Goal: Task Accomplishment & Management: Manage account settings

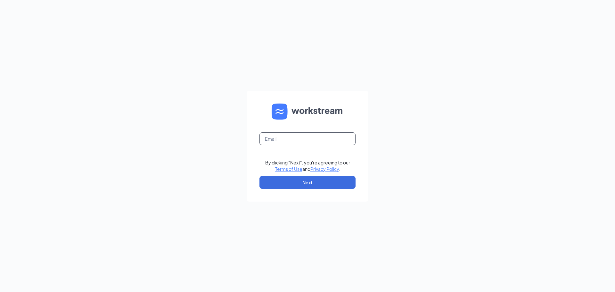
click at [271, 137] on input "text" at bounding box center [307, 138] width 96 height 13
type input "sramsey@hbboys.com"
click at [311, 170] on div "By clicking "Next", you're agreeing to our Terms of Use and Privacy Policy ." at bounding box center [307, 165] width 85 height 13
click at [314, 180] on button "Next" at bounding box center [307, 182] width 96 height 13
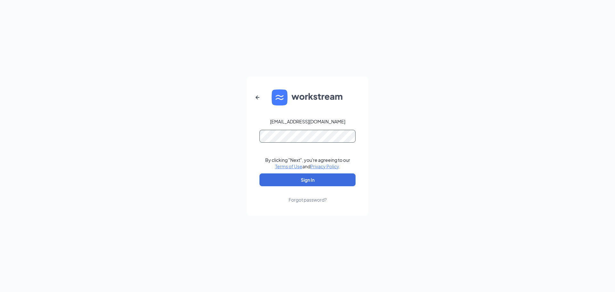
click at [259, 173] on button "Sign In" at bounding box center [307, 179] width 96 height 13
click at [324, 181] on button "Sign In" at bounding box center [307, 179] width 96 height 13
click at [143, 167] on div "sramsey@hbboys.com Credential mismatches. By clicking "Next", you're agreeing t…" at bounding box center [307, 146] width 615 height 292
click at [259, 173] on button "Sign In" at bounding box center [307, 179] width 96 height 13
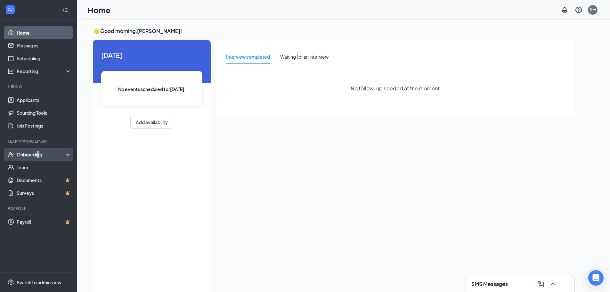
click at [38, 157] on div "Onboarding" at bounding box center [38, 154] width 77 height 13
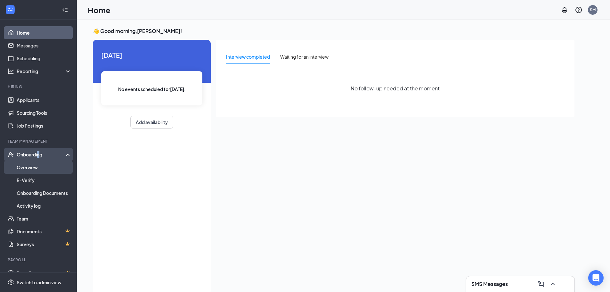
click at [36, 168] on link "Overview" at bounding box center [44, 167] width 55 height 13
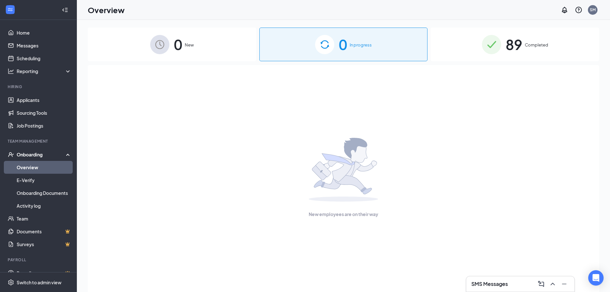
click at [339, 47] on span "0" at bounding box center [343, 44] width 8 height 22
click at [171, 51] on div "0 New" at bounding box center [172, 45] width 168 height 34
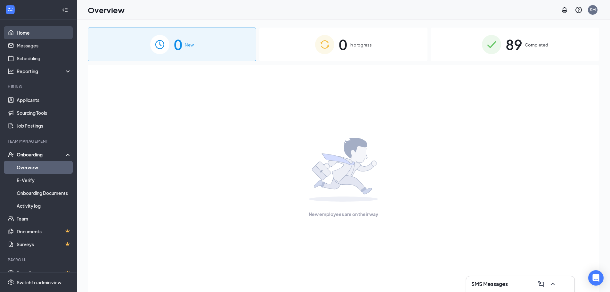
click at [28, 35] on link "Home" at bounding box center [44, 32] width 55 height 13
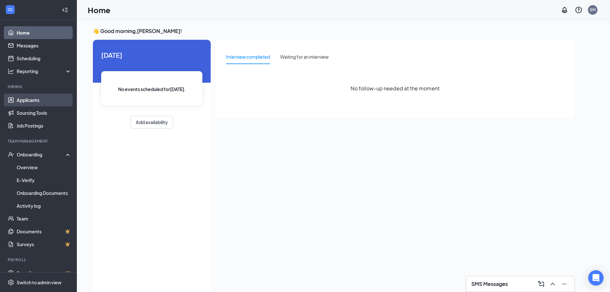
click at [36, 101] on link "Applicants" at bounding box center [44, 99] width 55 height 13
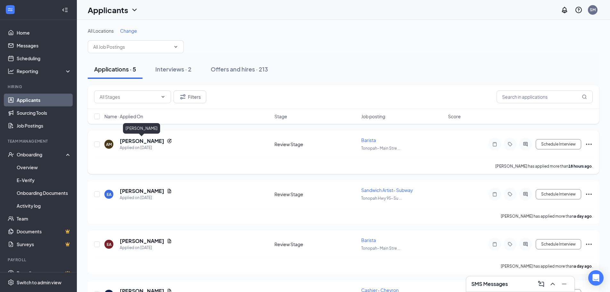
click at [130, 143] on h5 "[PERSON_NAME]" at bounding box center [142, 140] width 44 height 7
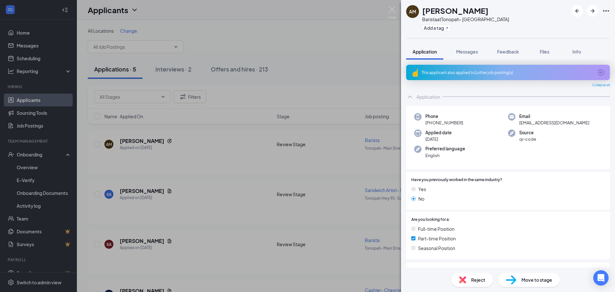
click at [471, 285] on div "Reject" at bounding box center [472, 279] width 42 height 14
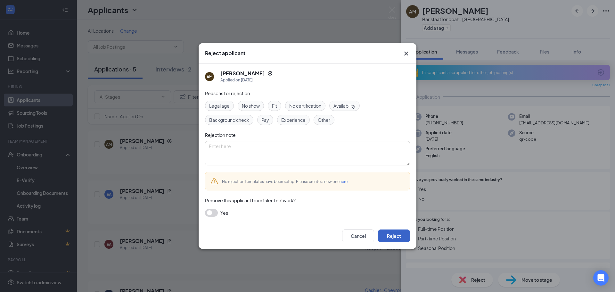
click at [393, 235] on button "Reject" at bounding box center [394, 235] width 32 height 13
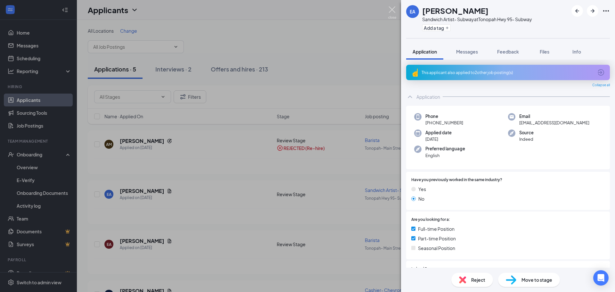
click at [392, 11] on img at bounding box center [392, 12] width 8 height 12
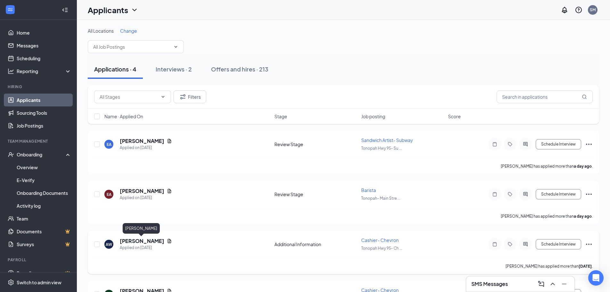
click at [150, 238] on h5 "[PERSON_NAME]" at bounding box center [142, 240] width 44 height 7
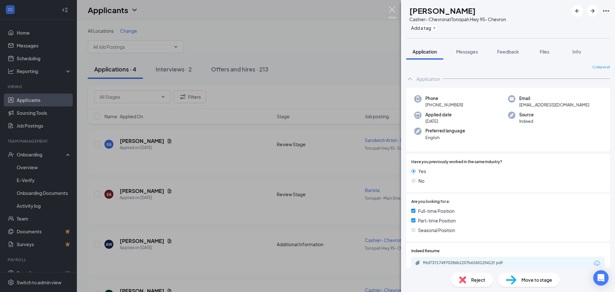
click at [394, 10] on img at bounding box center [392, 12] width 8 height 12
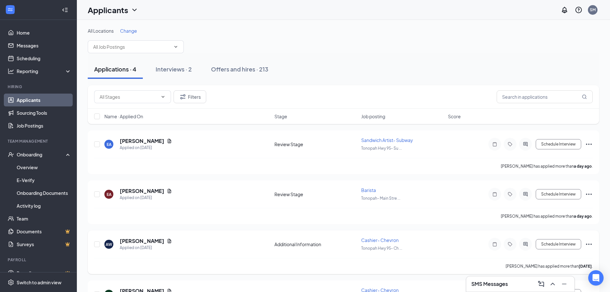
click at [590, 243] on icon "Ellipses" at bounding box center [589, 244] width 8 height 8
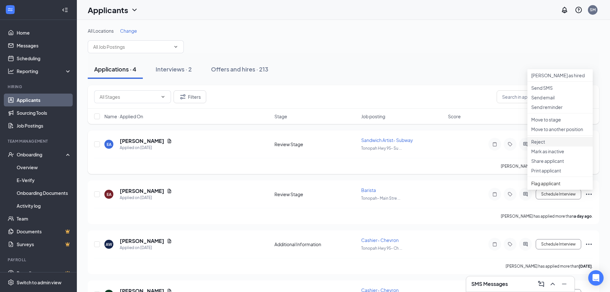
click at [548, 146] on li "Reject" at bounding box center [559, 142] width 65 height 10
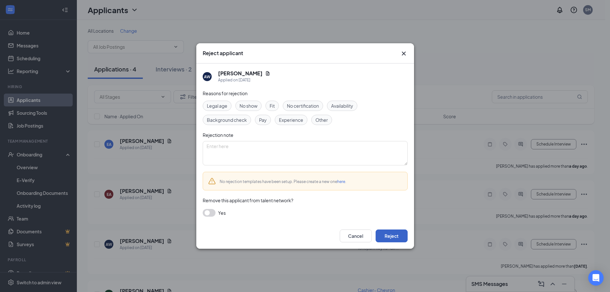
click at [390, 232] on button "Reject" at bounding box center [391, 235] width 32 height 13
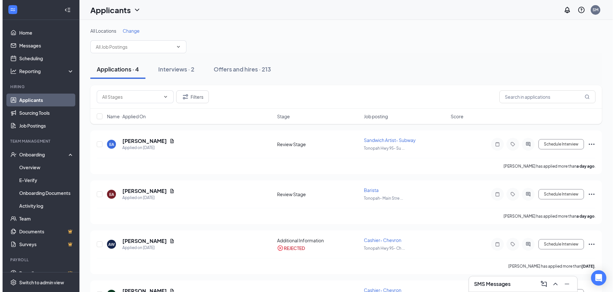
scroll to position [40, 0]
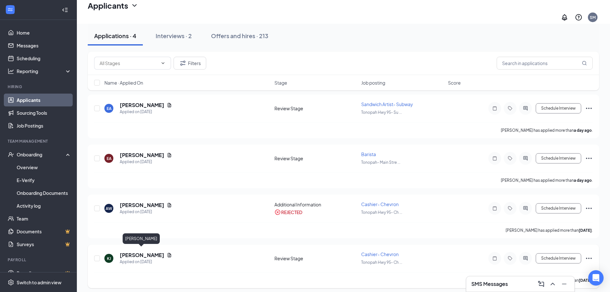
click at [142, 252] on h5 "[PERSON_NAME]" at bounding box center [142, 254] width 44 height 7
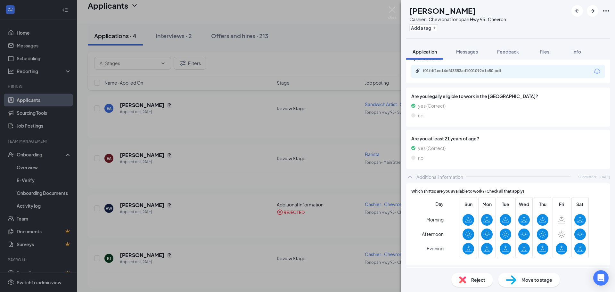
scroll to position [328, 0]
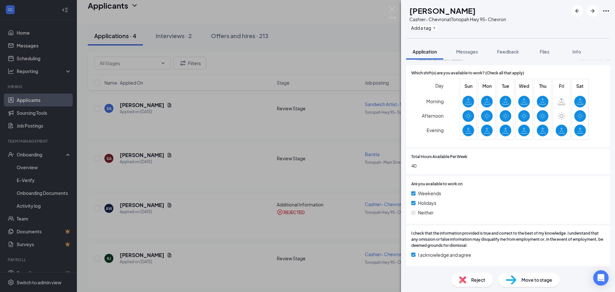
click at [470, 283] on div "Reject" at bounding box center [472, 279] width 42 height 14
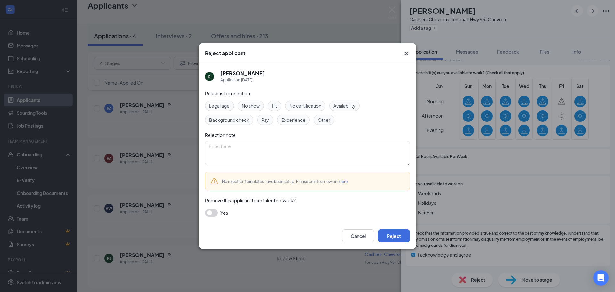
click at [404, 50] on icon "Cross" at bounding box center [406, 54] width 8 height 8
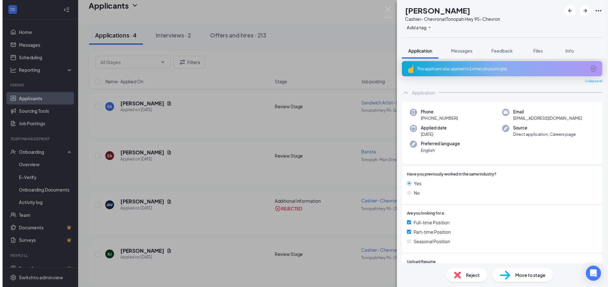
scroll to position [0, 0]
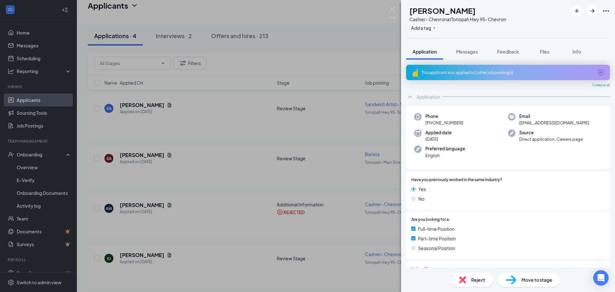
click at [472, 72] on div "This applicant also applied to 1 other job posting(s)" at bounding box center [507, 72] width 172 height 5
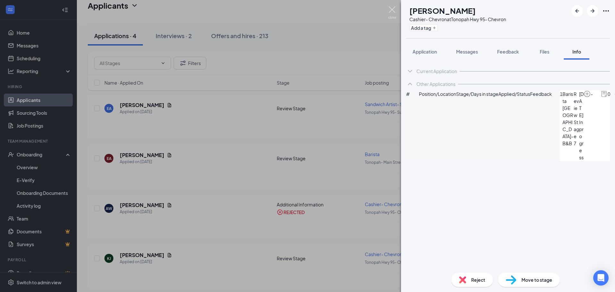
click at [390, 8] on img at bounding box center [392, 12] width 8 height 12
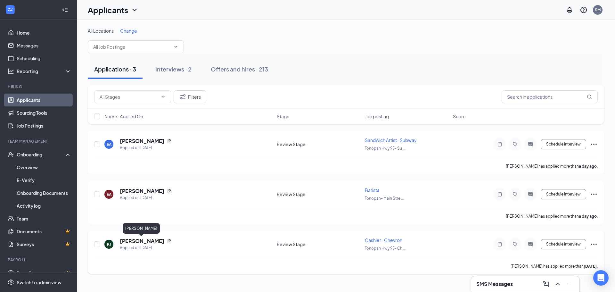
click at [135, 239] on h5 "[PERSON_NAME]" at bounding box center [142, 240] width 44 height 7
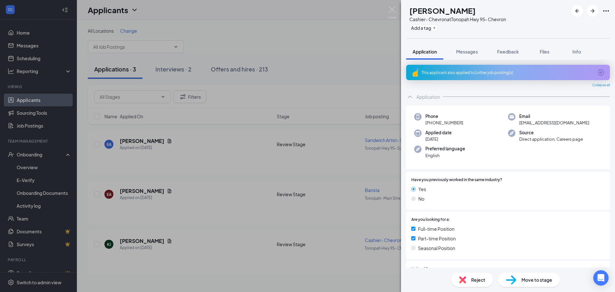
click at [145, 242] on div "KJ [PERSON_NAME]- Chevron at Tonopah Hwy 95- Chevron Add a tag Application Mess…" at bounding box center [307, 146] width 615 height 292
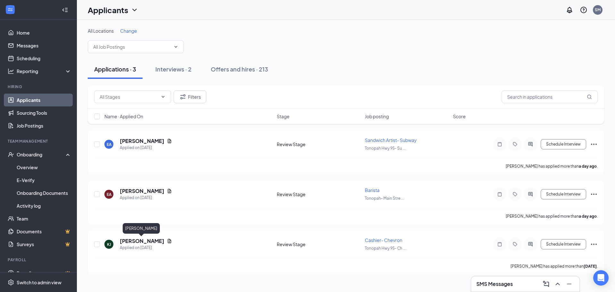
click at [145, 242] on h5 "[PERSON_NAME]" at bounding box center [142, 240] width 44 height 7
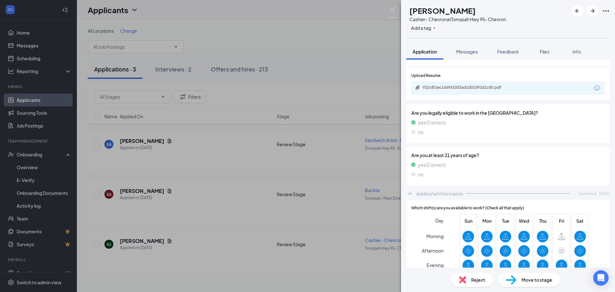
scroll to position [163, 0]
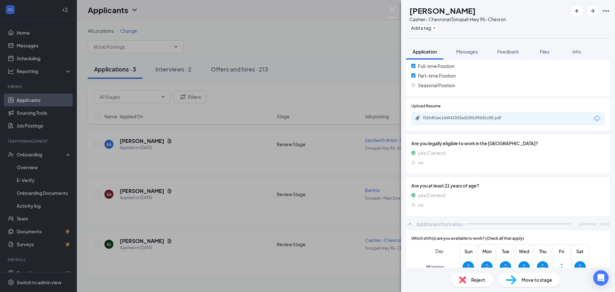
click at [469, 115] on div "f01fdf1ec14df43353ad1001092d1c50.pdf" at bounding box center [507, 118] width 193 height 13
click at [471, 119] on div "f01fdf1ec14df43353ad1001092d1c50.pdf" at bounding box center [467, 117] width 90 height 5
click at [467, 280] on div "Reject" at bounding box center [472, 279] width 42 height 14
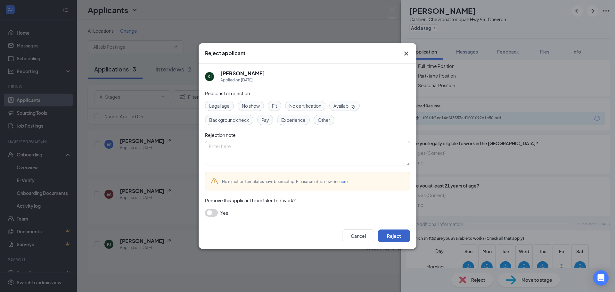
click at [390, 239] on button "Reject" at bounding box center [394, 235] width 32 height 13
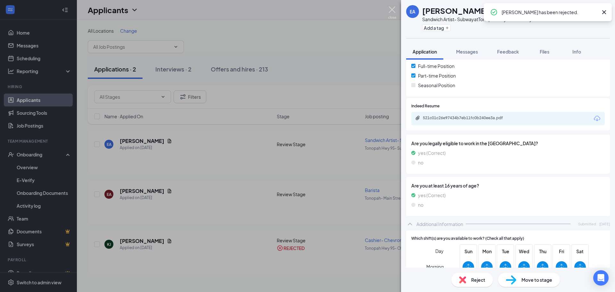
click at [390, 9] on img at bounding box center [392, 12] width 8 height 12
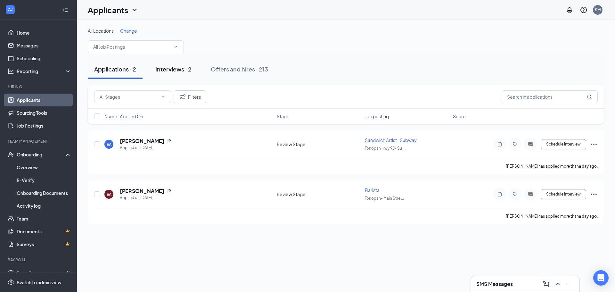
click at [179, 68] on div "Interviews · 2" at bounding box center [173, 69] width 36 height 8
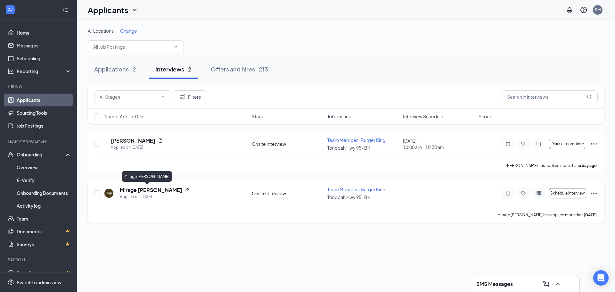
click at [144, 186] on h5 "Mirage [PERSON_NAME]" at bounding box center [151, 189] width 62 height 7
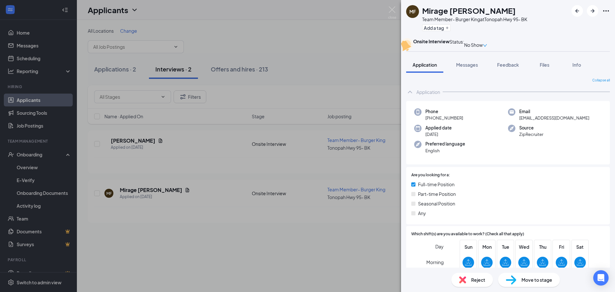
click at [392, 5] on div "MF Mirage [PERSON_NAME] Team Member- Burger King at Tonopah Hwy 95- BK Add a ta…" at bounding box center [307, 146] width 615 height 292
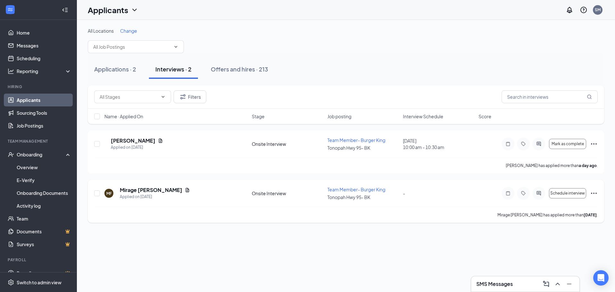
click at [593, 192] on icon "Ellipses" at bounding box center [593, 192] width 6 height 1
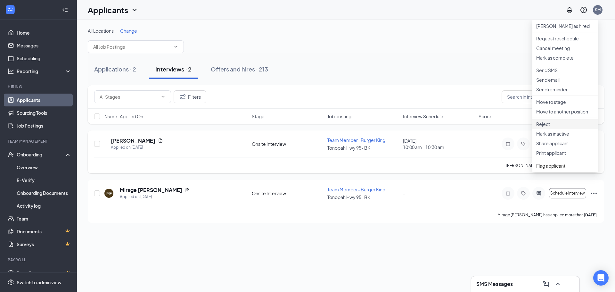
click at [547, 127] on p "Reject" at bounding box center [565, 124] width 58 height 6
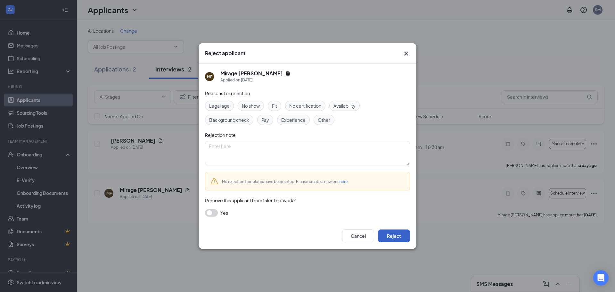
click at [388, 231] on button "Reject" at bounding box center [394, 235] width 32 height 13
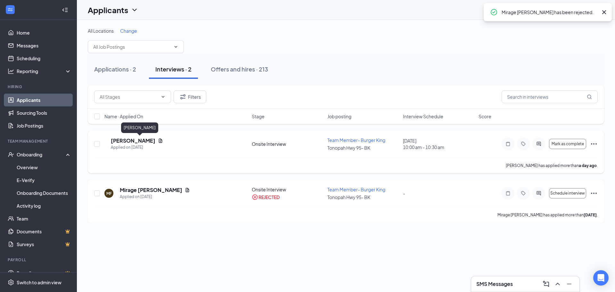
click at [134, 138] on h5 "[PERSON_NAME]" at bounding box center [133, 140] width 44 height 7
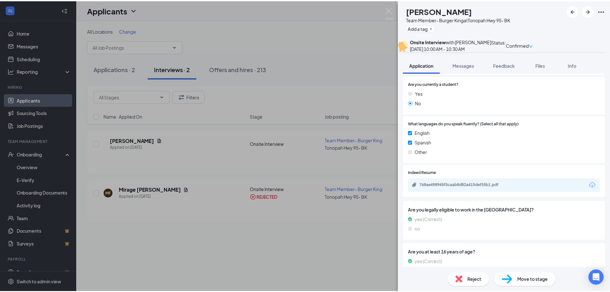
scroll to position [322, 0]
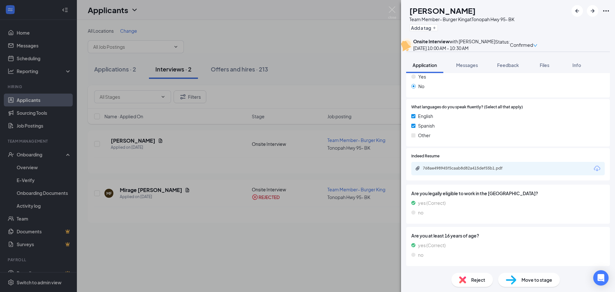
click at [396, 6] on div "EA [PERSON_NAME] Team Member- Burger King at Tonopah Hwy 95- BK Add a tag Onsit…" at bounding box center [307, 146] width 615 height 292
click at [393, 14] on img at bounding box center [392, 12] width 8 height 12
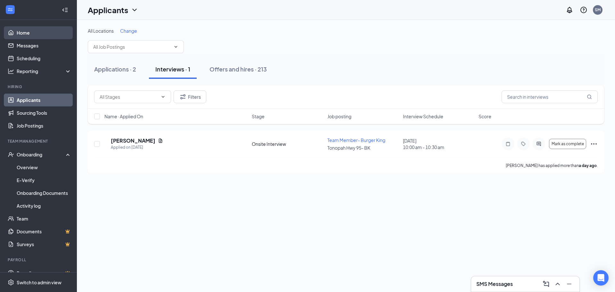
click at [23, 31] on link "Home" at bounding box center [44, 32] width 55 height 13
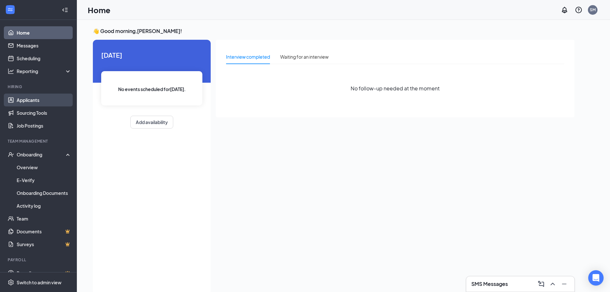
click at [25, 99] on link "Applicants" at bounding box center [44, 99] width 55 height 13
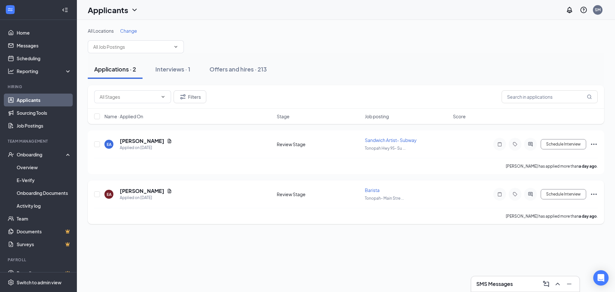
click at [596, 196] on icon "Ellipses" at bounding box center [594, 194] width 8 height 8
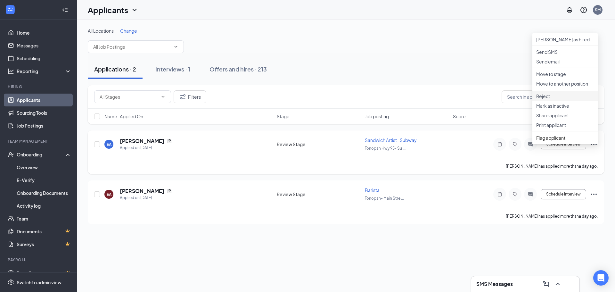
click at [546, 99] on p "Reject" at bounding box center [565, 96] width 58 height 6
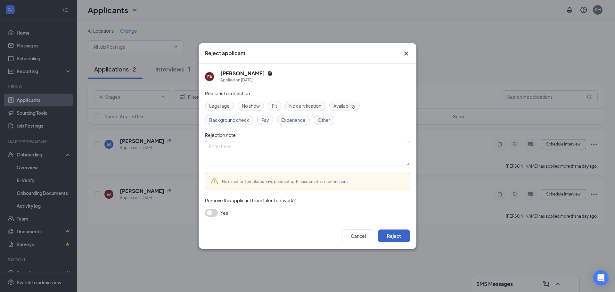
click at [393, 231] on button "Reject" at bounding box center [394, 235] width 32 height 13
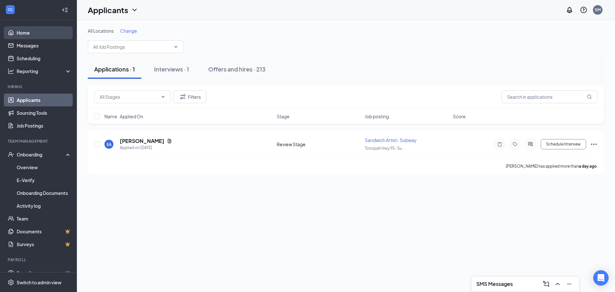
click at [17, 34] on link "Home" at bounding box center [44, 32] width 55 height 13
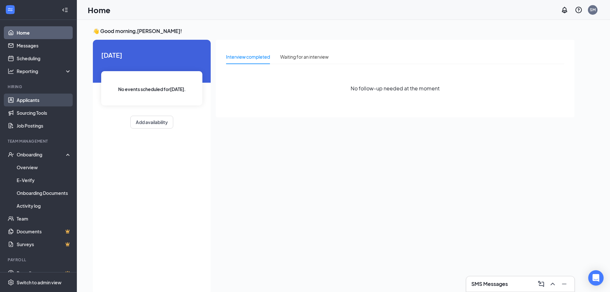
click at [30, 97] on link "Applicants" at bounding box center [44, 99] width 55 height 13
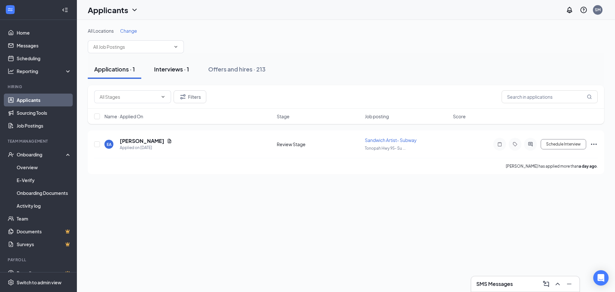
click at [169, 69] on div "Interviews · 1" at bounding box center [171, 69] width 35 height 8
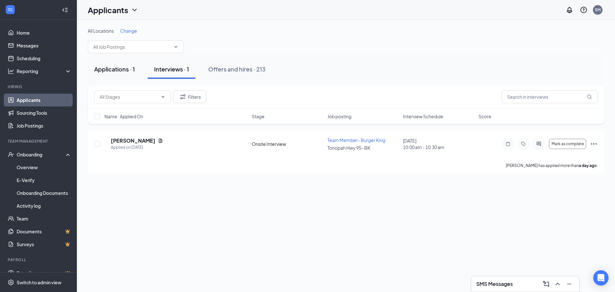
click at [108, 67] on div "Applications · 1" at bounding box center [114, 69] width 41 height 8
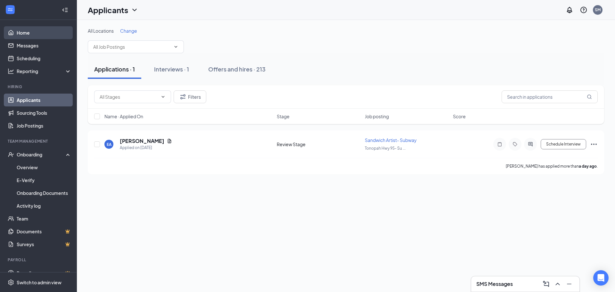
click at [20, 28] on link "Home" at bounding box center [44, 32] width 55 height 13
